Goal: Check status

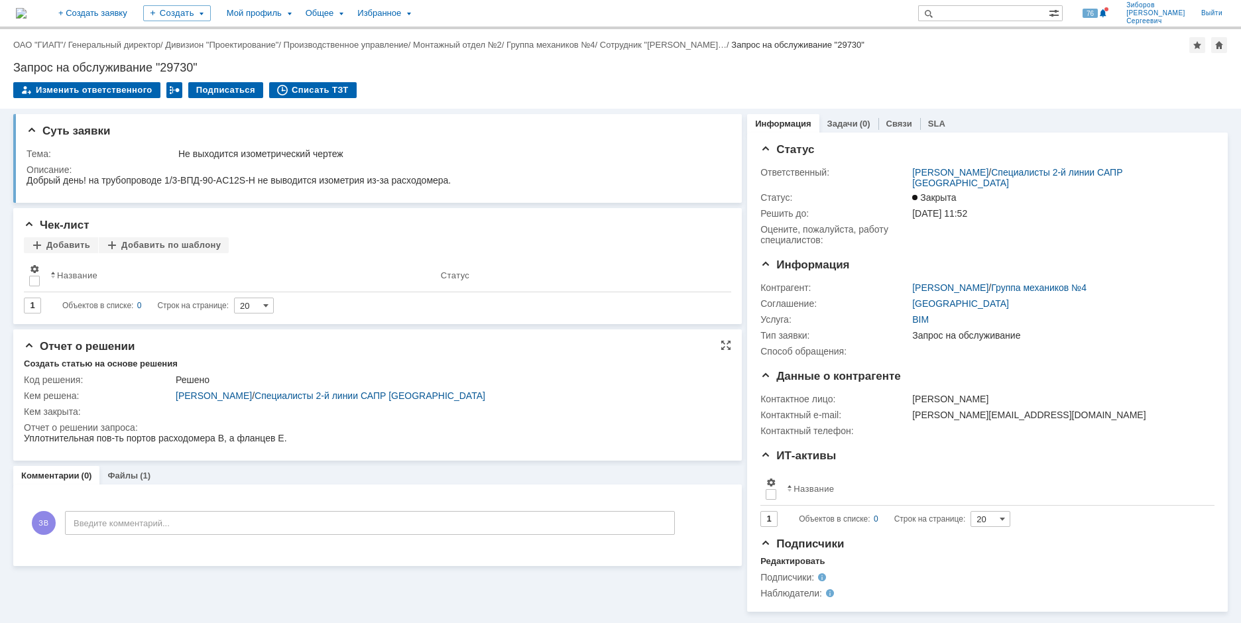
scroll to position [3, 0]
click at [115, 473] on link "Файлы" at bounding box center [122, 476] width 30 height 10
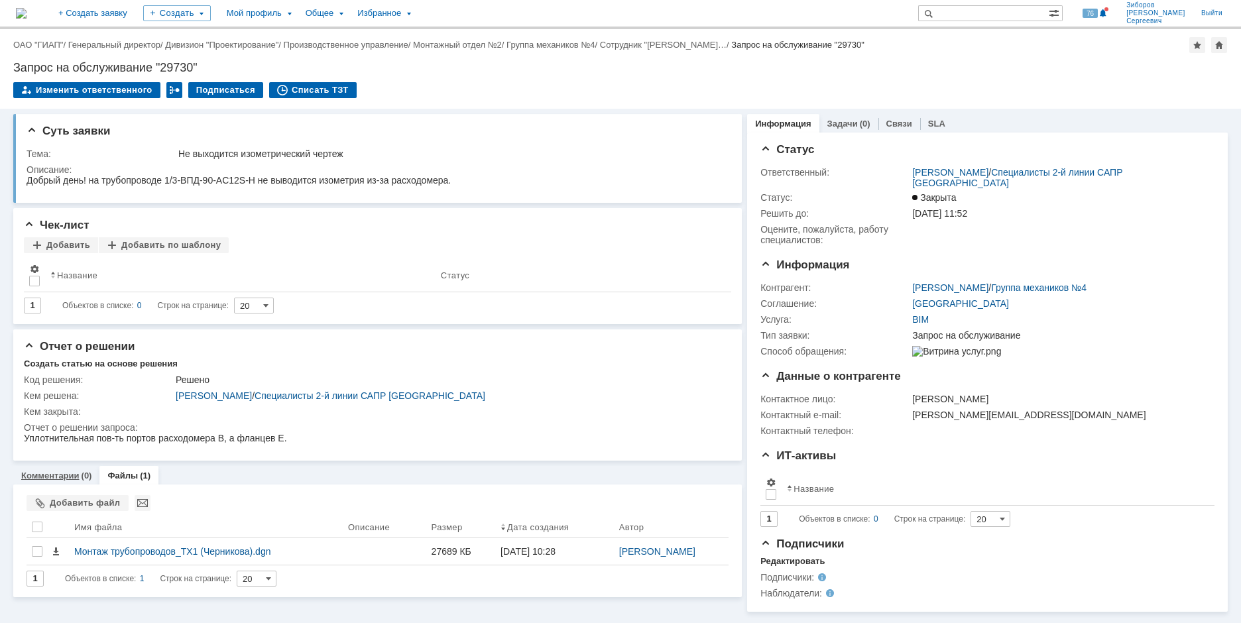
click at [56, 474] on link "Комментарии" at bounding box center [50, 476] width 58 height 10
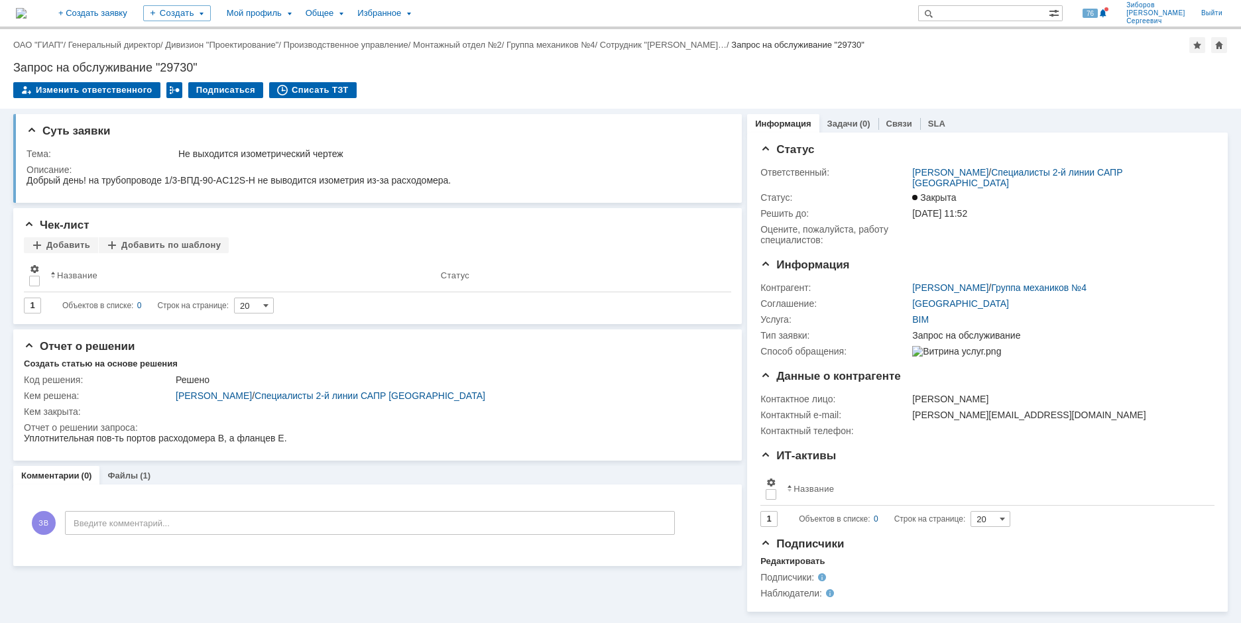
click at [27, 13] on img at bounding box center [21, 13] width 11 height 11
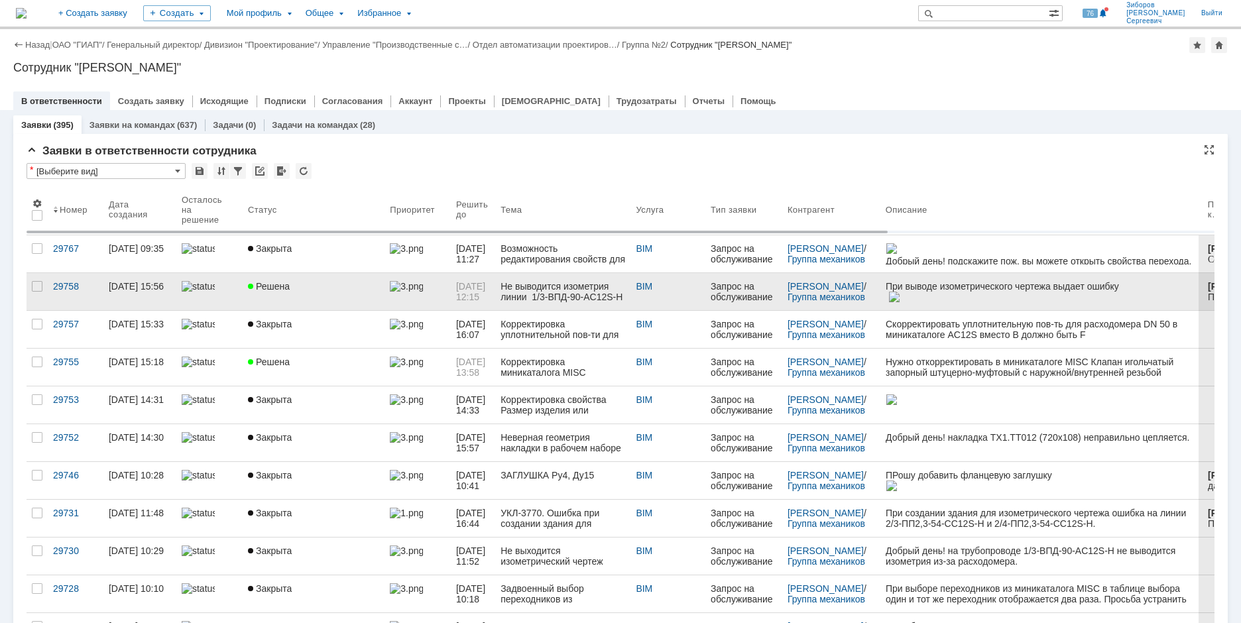
click at [335, 284] on div "Решена" at bounding box center [313, 286] width 131 height 11
